Goal: Check status: Check status

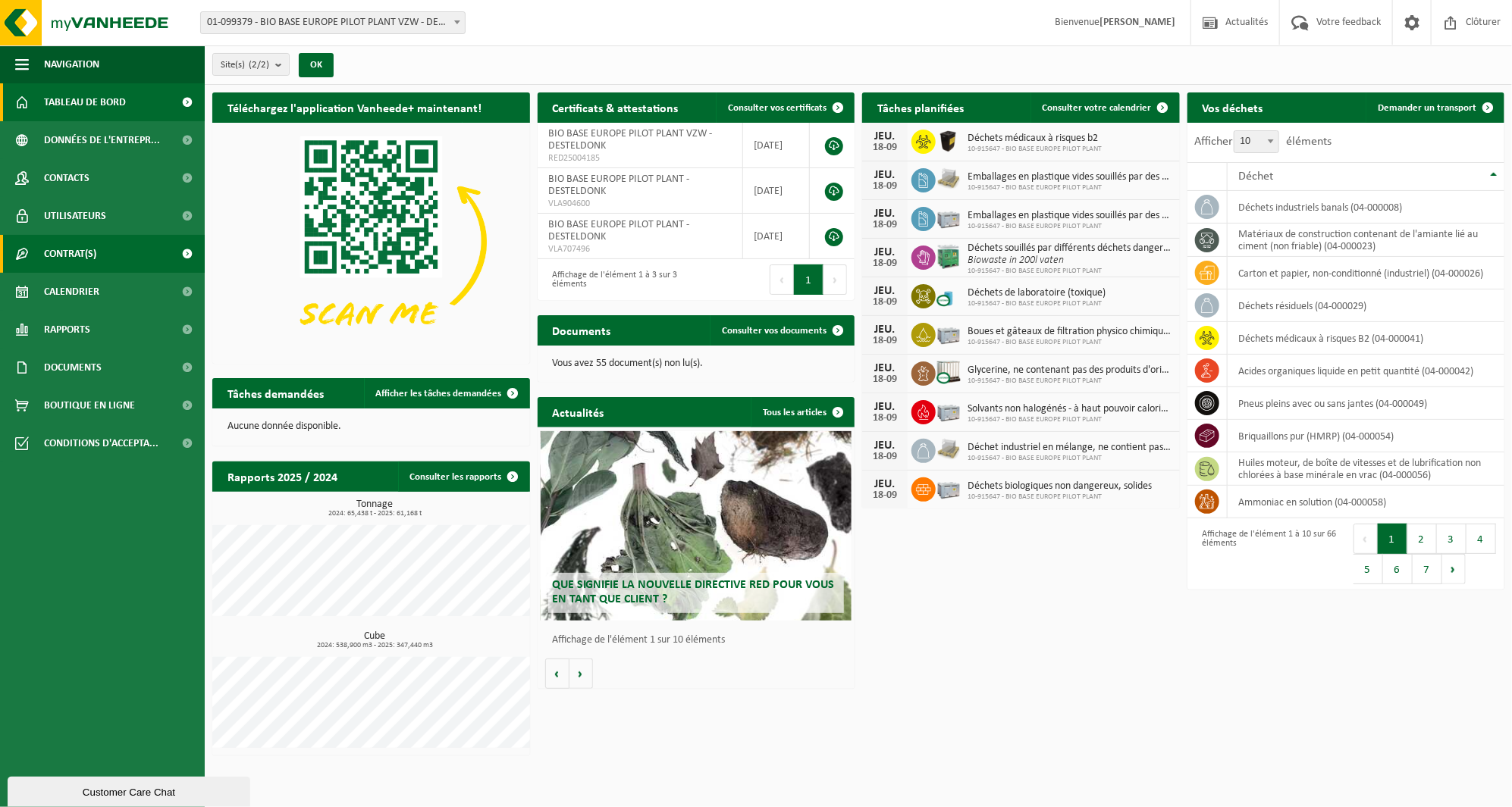
click at [118, 244] on link "Contrat(s)" at bounding box center [102, 253] width 205 height 38
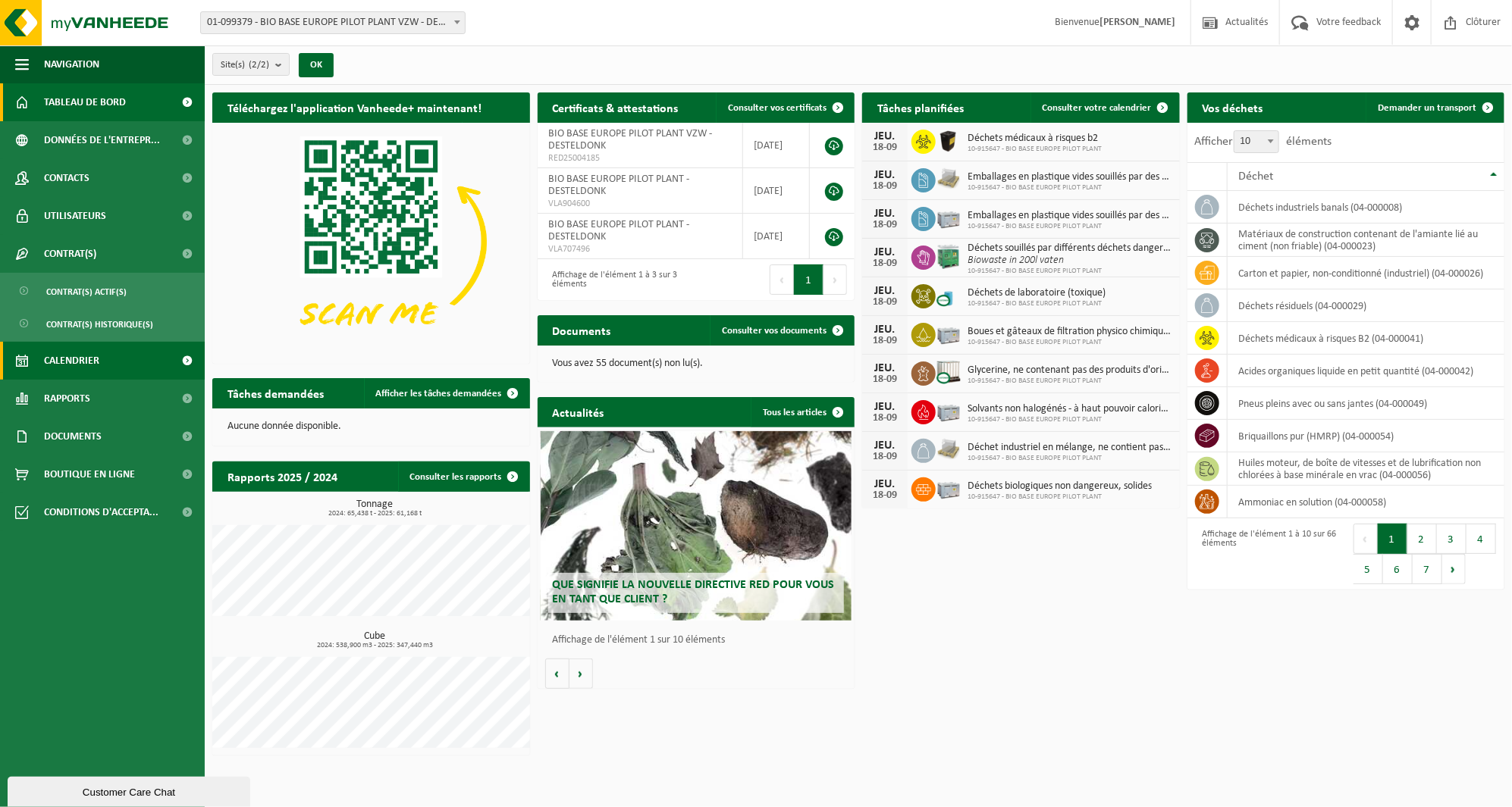
click at [109, 349] on link "Calendrier" at bounding box center [102, 360] width 205 height 38
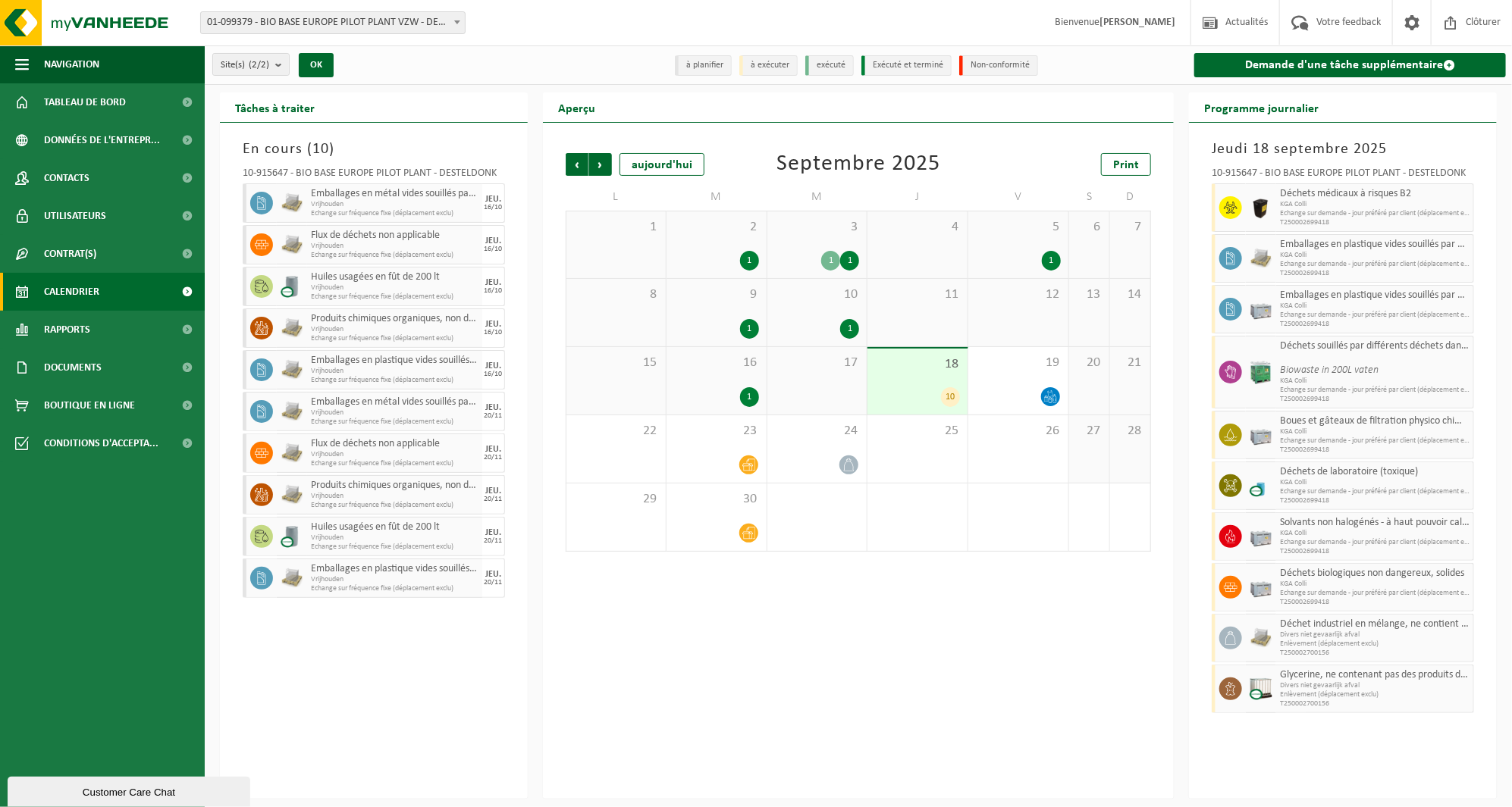
click at [857, 358] on span "17" at bounding box center [817, 363] width 84 height 17
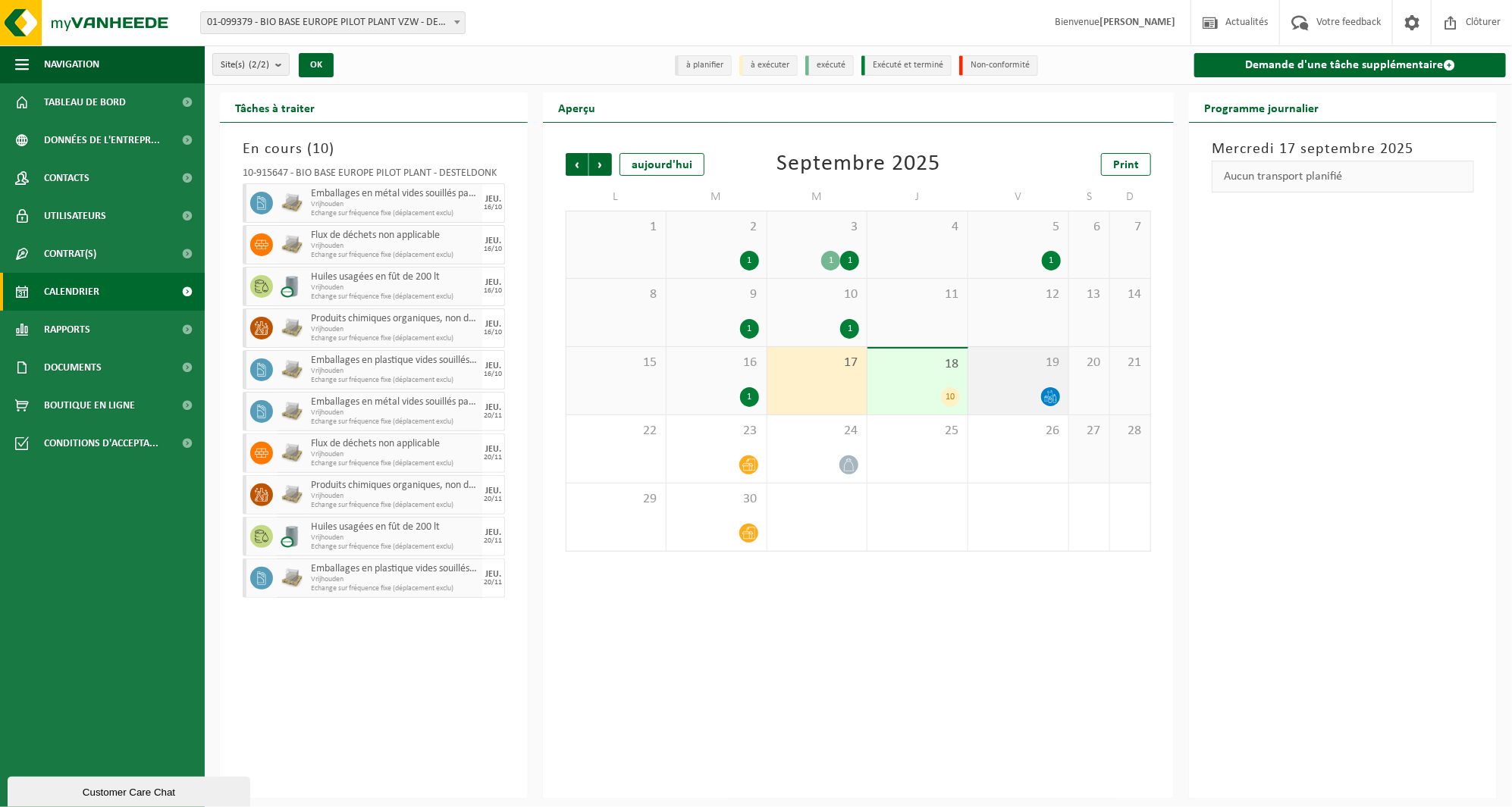
click at [996, 370] on span "19" at bounding box center [1018, 363] width 84 height 17
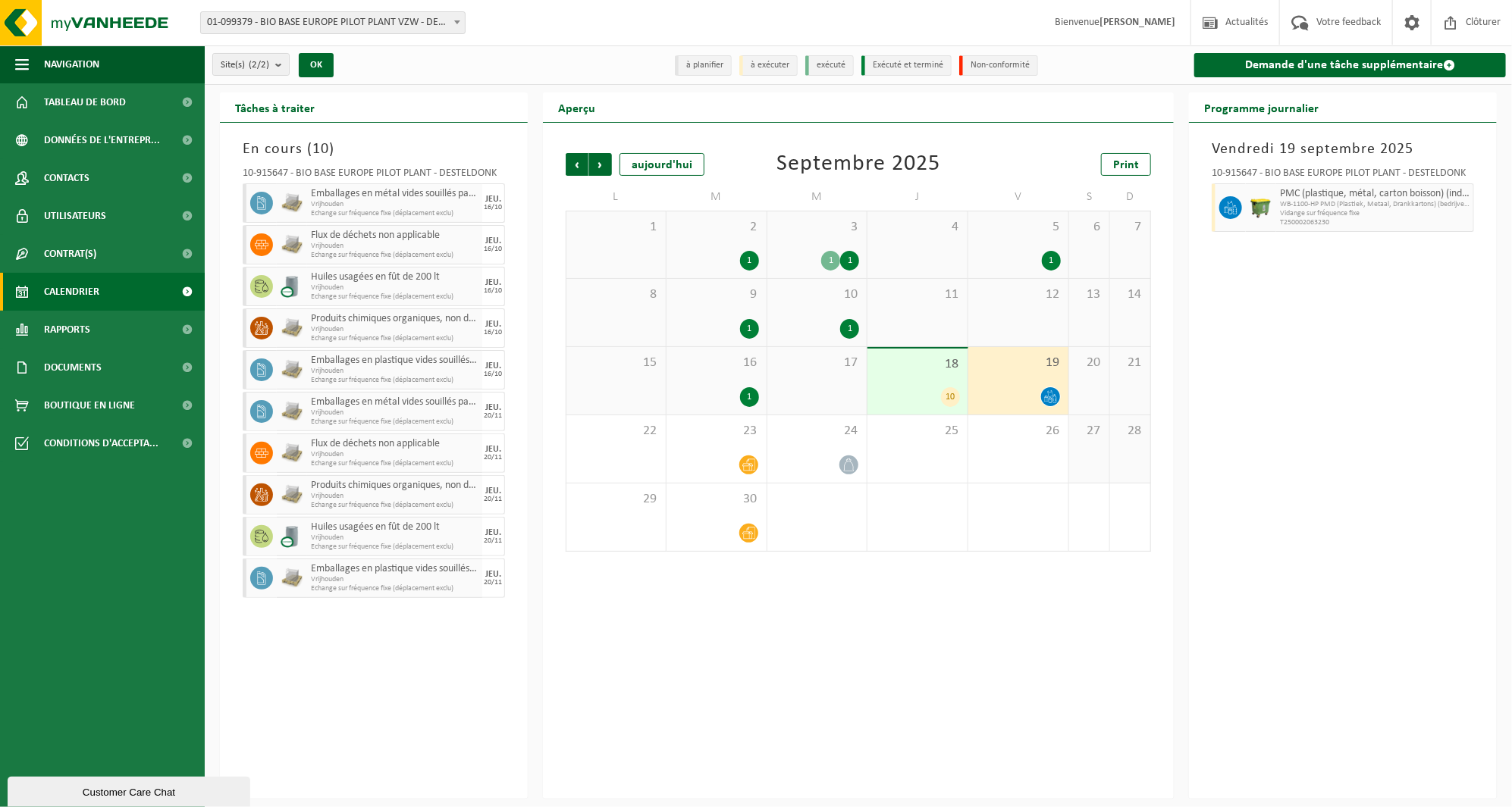
click at [918, 373] on div "18 10" at bounding box center [917, 382] width 100 height 66
